Goal: Task Accomplishment & Management: Complete application form

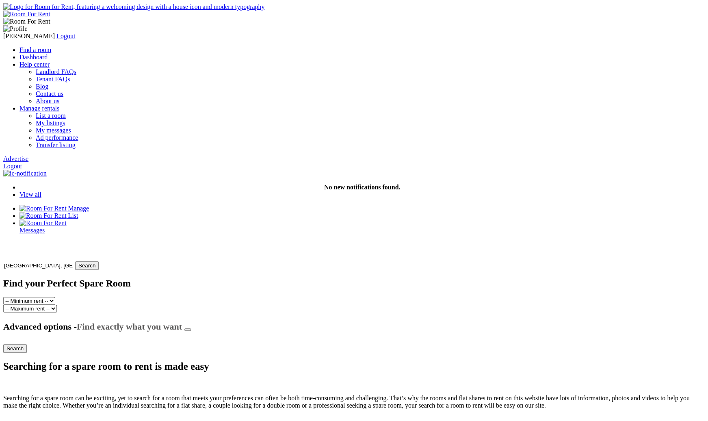
click at [28, 155] on link "Advertise" at bounding box center [15, 158] width 25 height 7
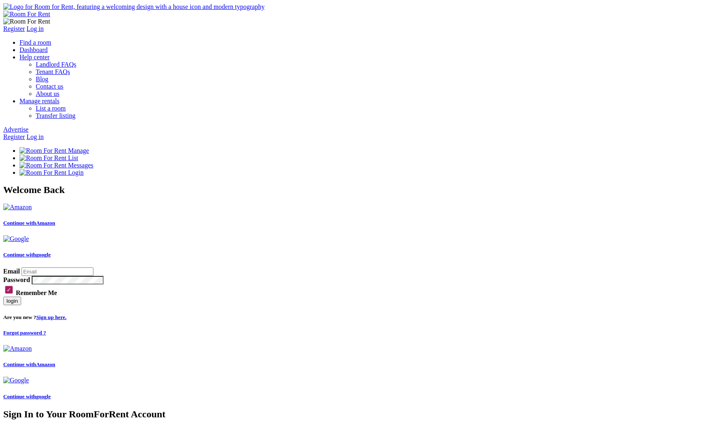
type input "kartik@yopmail.com"
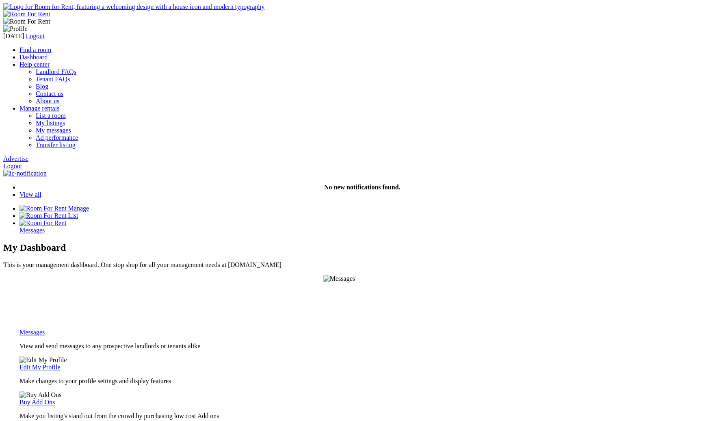
click at [28, 155] on link "Advertise" at bounding box center [15, 158] width 25 height 7
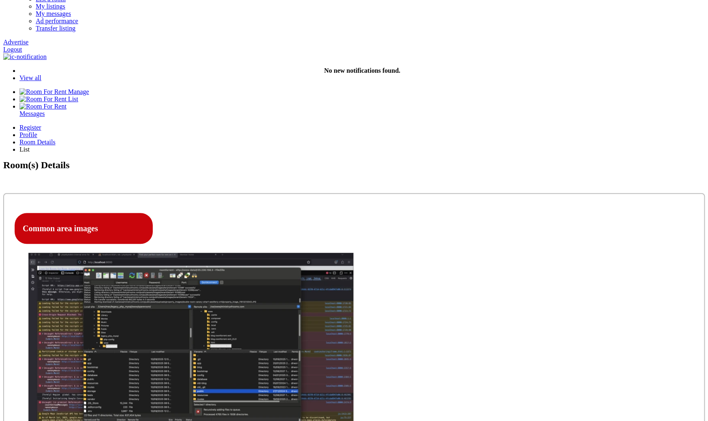
scroll to position [119, 0]
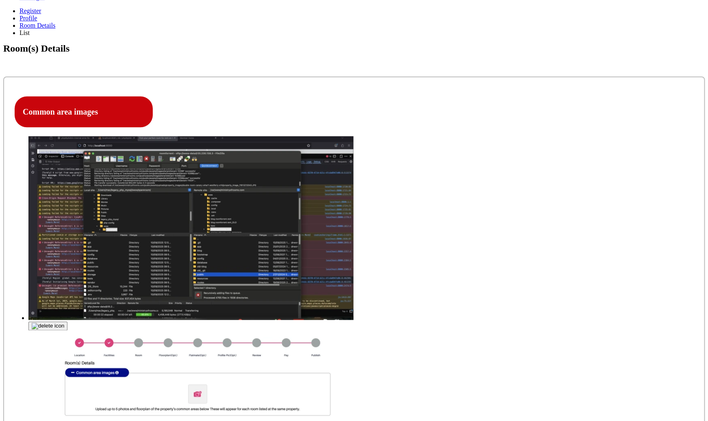
scroll to position [242, 0]
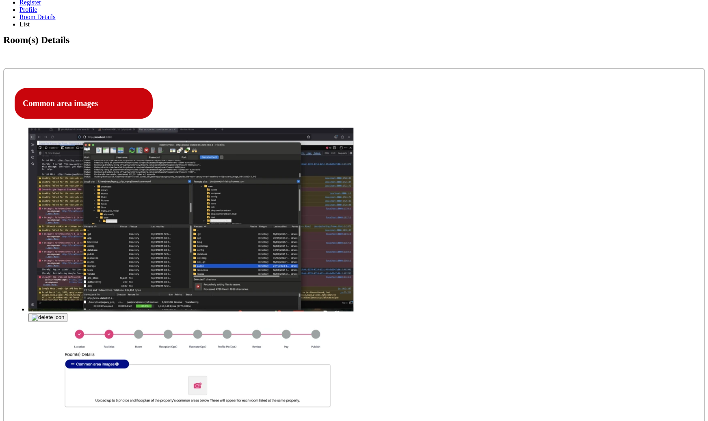
type input "fasfasf"
type textarea "asfasfasfa"
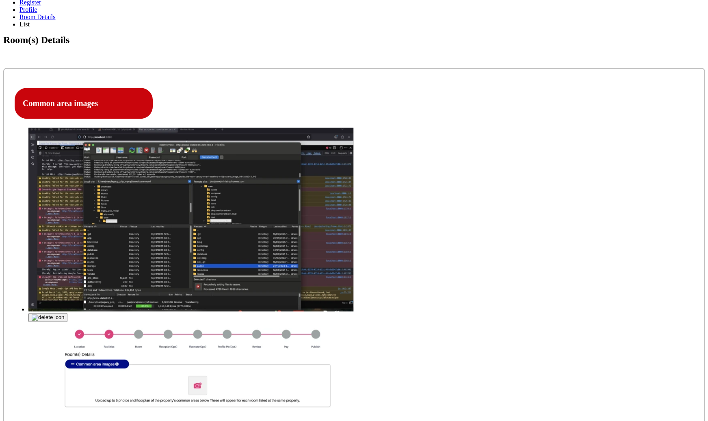
select select "Single Bedroom with Own Bathroom"
click option "Single Bedroom with Own Bathroom" at bounding box center [0, 0] width 0 height 0
click at [402, 314] on link "29" at bounding box center [399, 310] width 6 height 7
type input "29-09-2025"
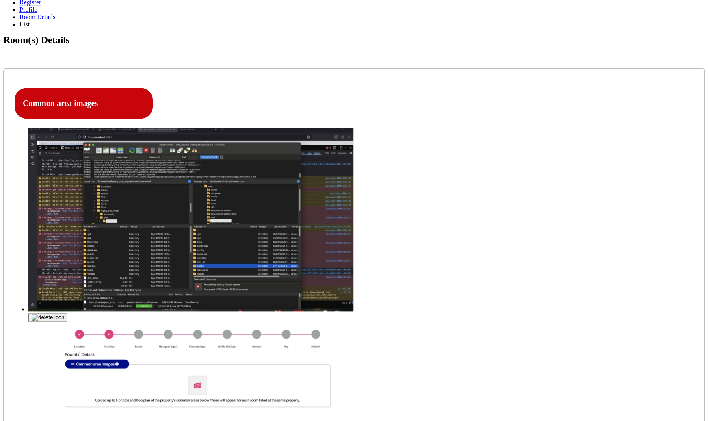
type input "123"
select select "Included"
click option "Included" at bounding box center [0, 0] width 0 height 0
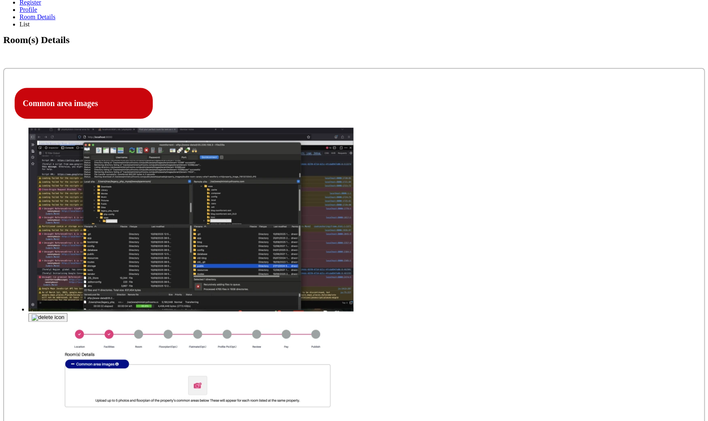
type input "123"
select select "No"
click option "No" at bounding box center [0, 0] width 0 height 0
select select "No"
click option "No" at bounding box center [0, 0] width 0 height 0
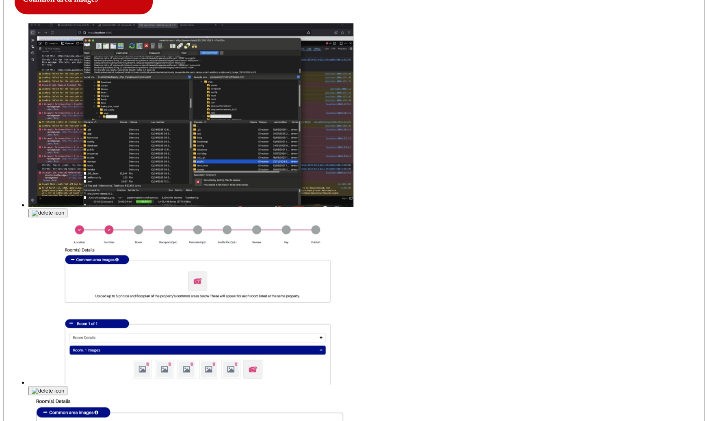
scroll to position [364, 0]
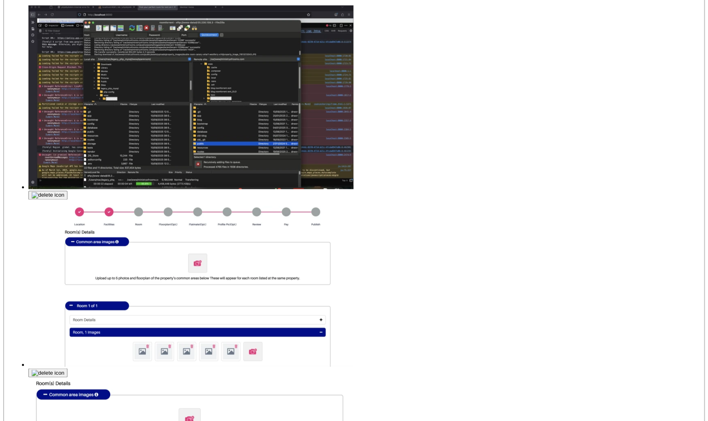
type input "C:\fakepath\Screenshot 2025-09-15 at 7.35.20 PM.png"
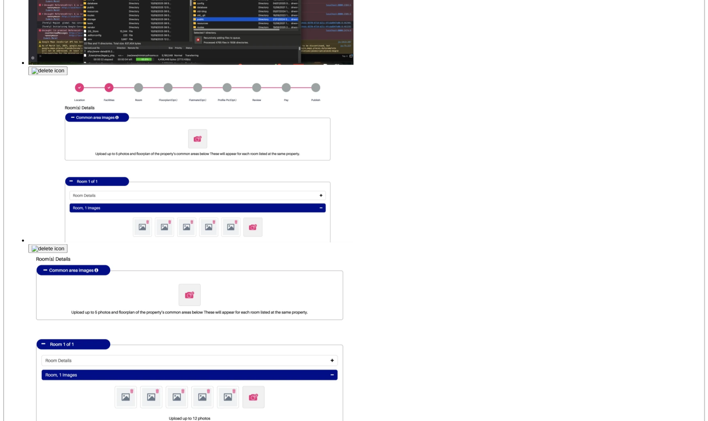
scroll to position [482, 0]
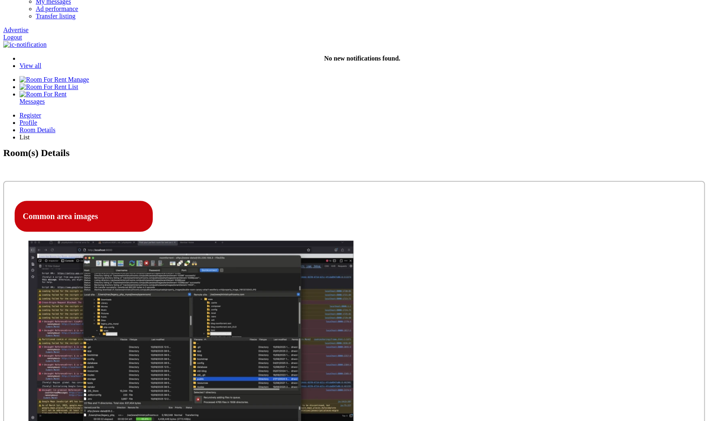
scroll to position [131, 0]
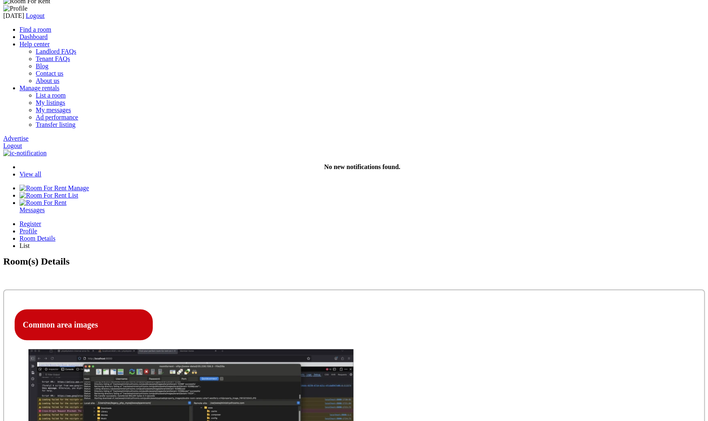
scroll to position [19, 0]
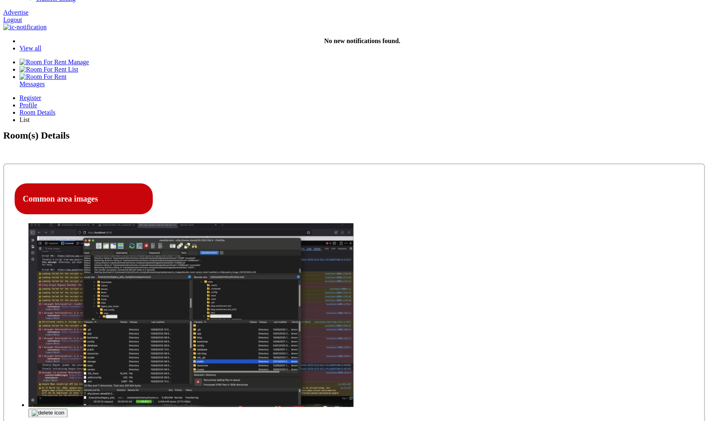
scroll to position [148, 0]
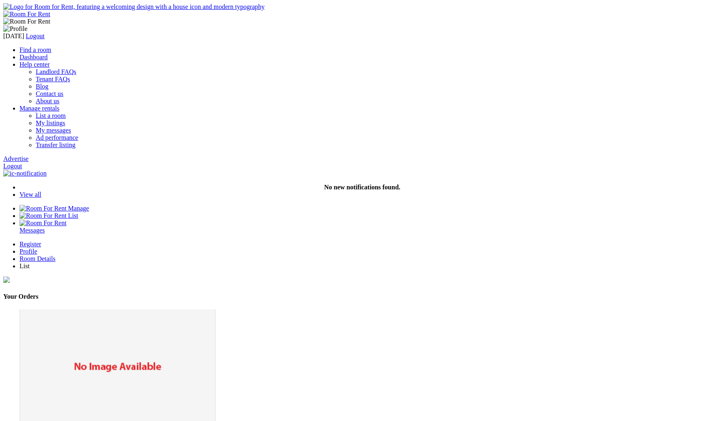
drag, startPoint x: 0, startPoint y: 0, endPoint x: 566, endPoint y: 159, distance: 588.1
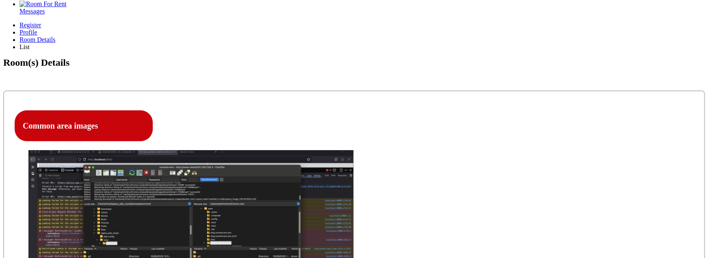
scroll to position [219, 0]
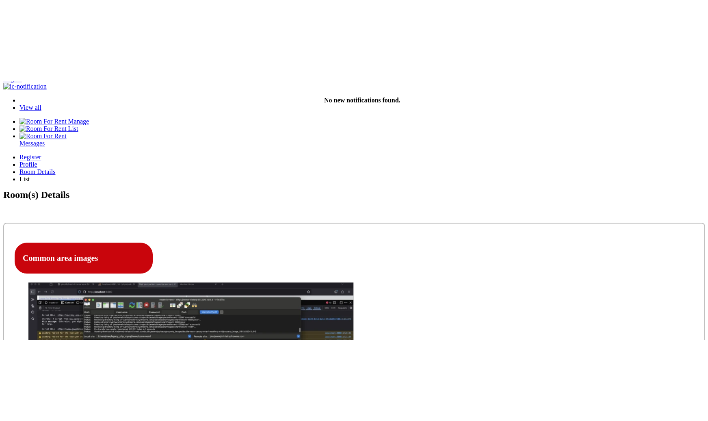
scroll to position [168, 0]
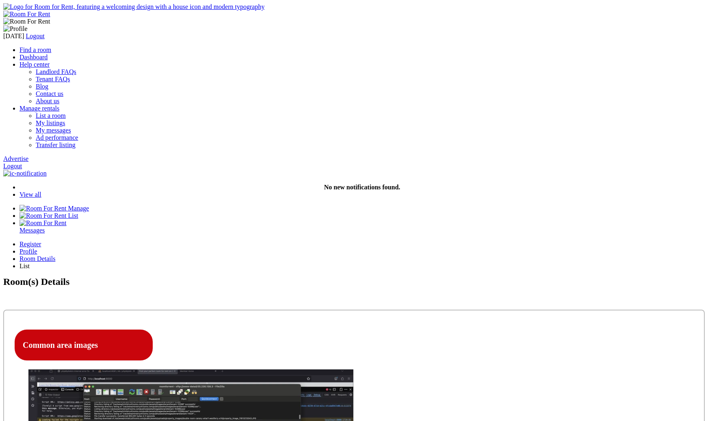
scroll to position [168, 0]
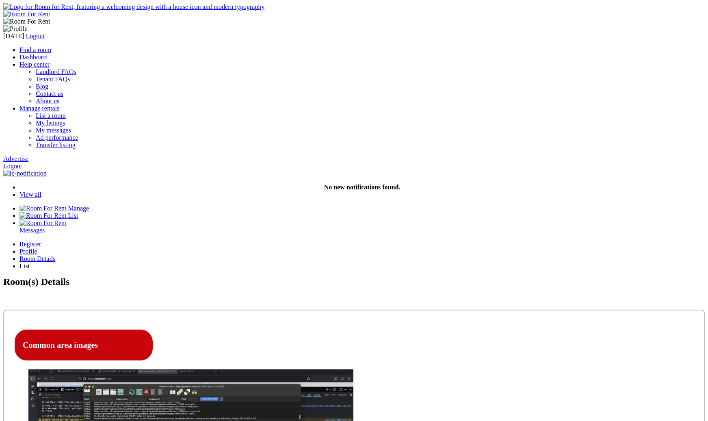
scroll to position [168, 0]
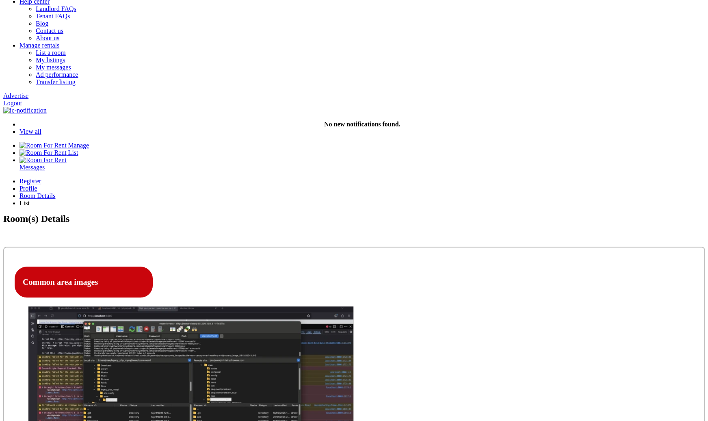
scroll to position [69, 0]
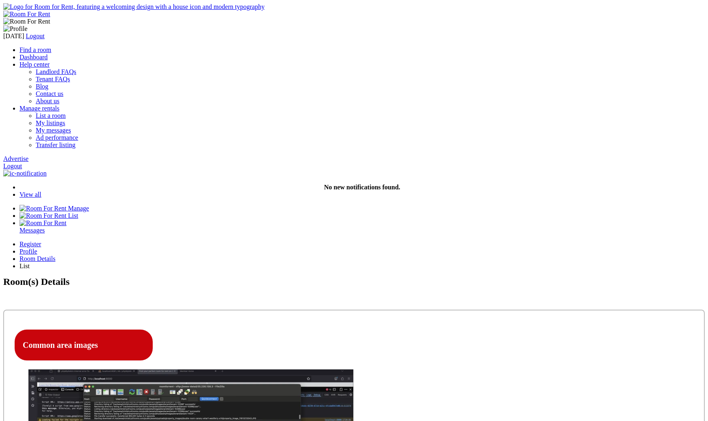
scroll to position [69, 0]
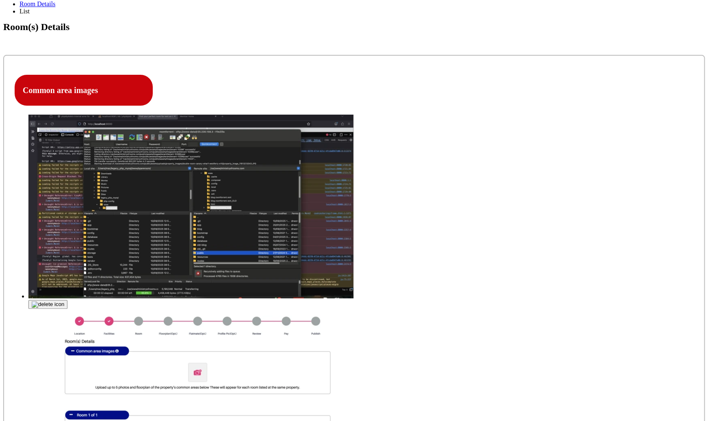
scroll to position [254, 0]
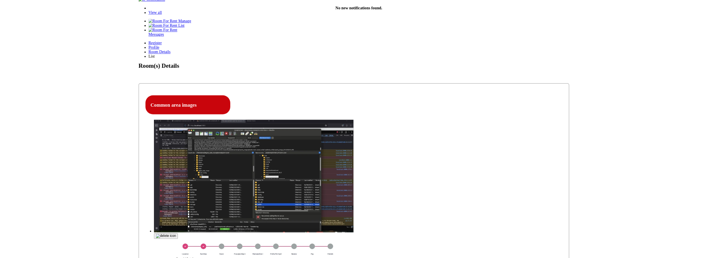
scroll to position [175, 0]
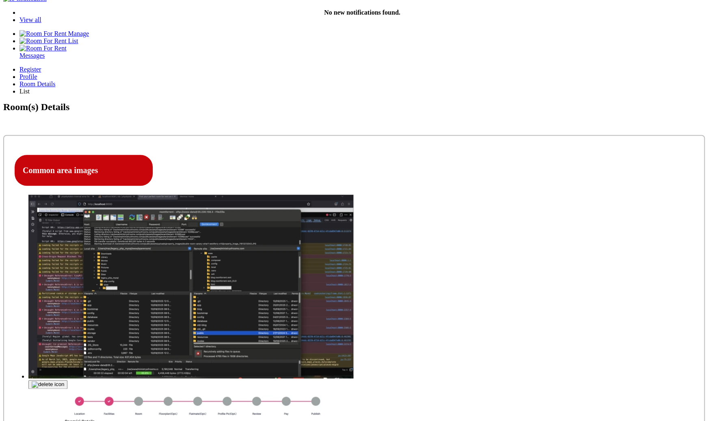
drag, startPoint x: 55, startPoint y: 411, endPoint x: 272, endPoint y: 30, distance: 437.8
